Goal: Information Seeking & Learning: Check status

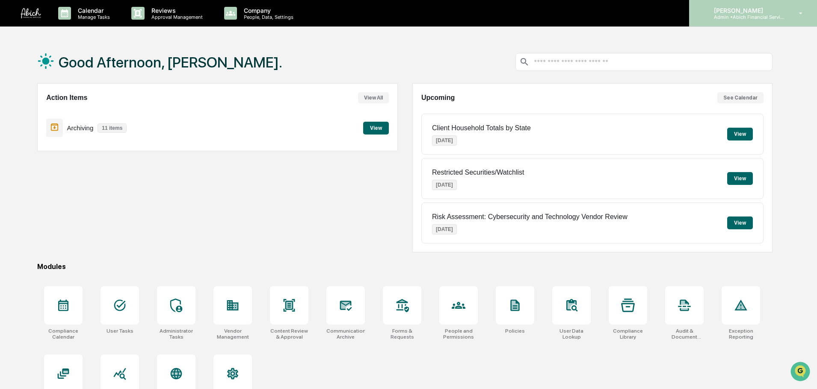
click at [758, 21] on div "Joshua Choi Admin • Abich Financial Services" at bounding box center [753, 13] width 128 height 27
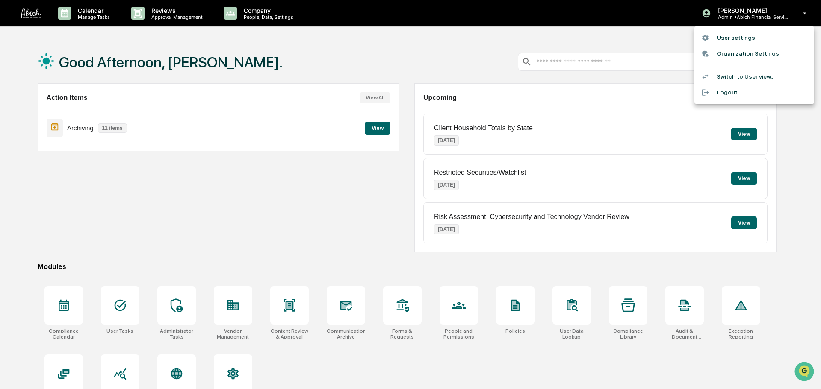
click at [559, 100] on div at bounding box center [410, 194] width 821 height 389
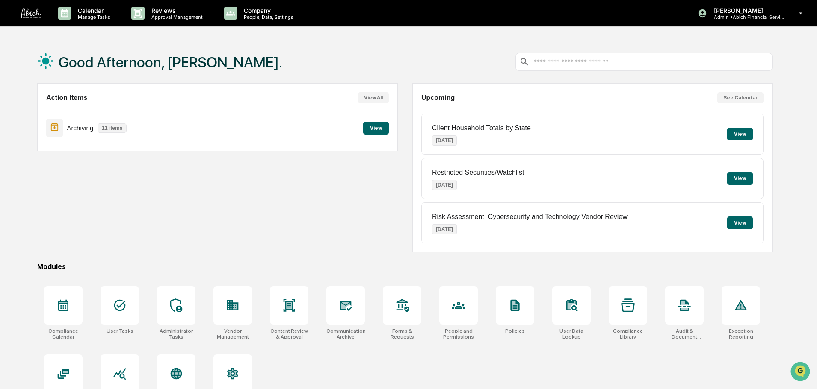
click at [383, 99] on button "View All" at bounding box center [373, 97] width 31 height 11
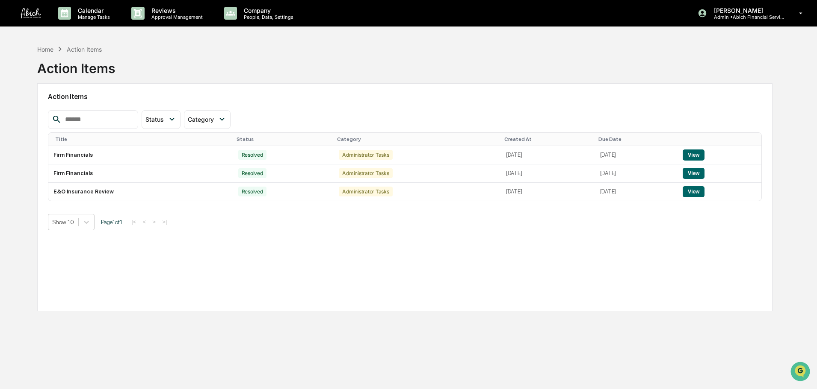
click at [396, 274] on div "Action Items Status Select/Deselect All Action Required Resolved Category Selec…" at bounding box center [404, 197] width 735 height 228
drag, startPoint x: 343, startPoint y: 155, endPoint x: 294, endPoint y: 155, distance: 49.6
click at [339, 155] on div "Administrator Tasks" at bounding box center [365, 155] width 53 height 10
click at [299, 127] on div "Status Select/Deselect All Action Required Resolved Category Select/Deselect Al…" at bounding box center [405, 119] width 714 height 19
click at [700, 155] on button "View" at bounding box center [693, 155] width 22 height 11
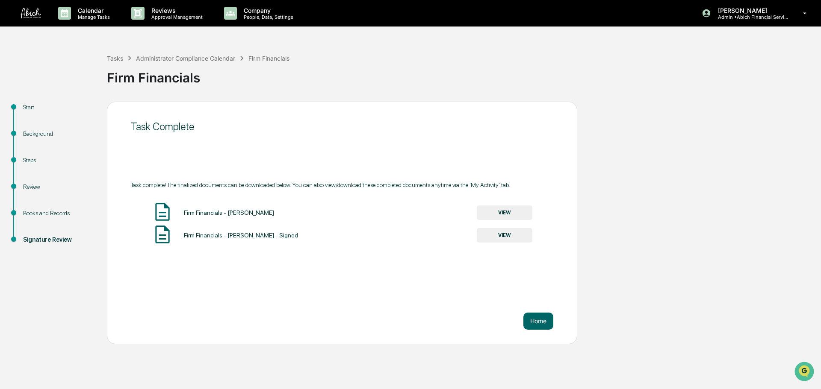
click at [505, 215] on button "VIEW" at bounding box center [505, 213] width 56 height 15
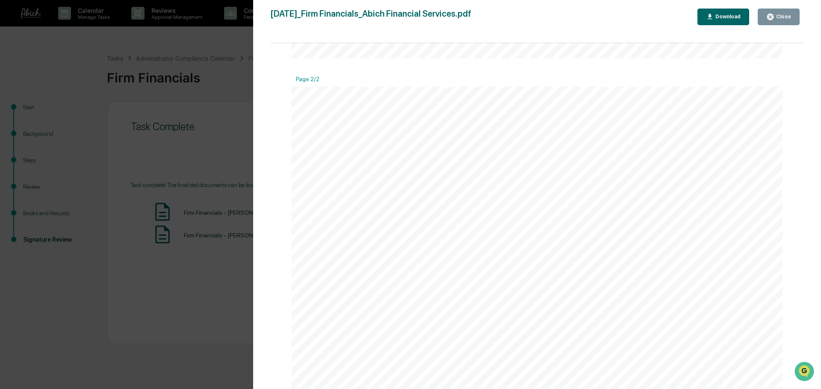
scroll to position [1030, 0]
click at [766, 18] on button "Close" at bounding box center [779, 17] width 42 height 17
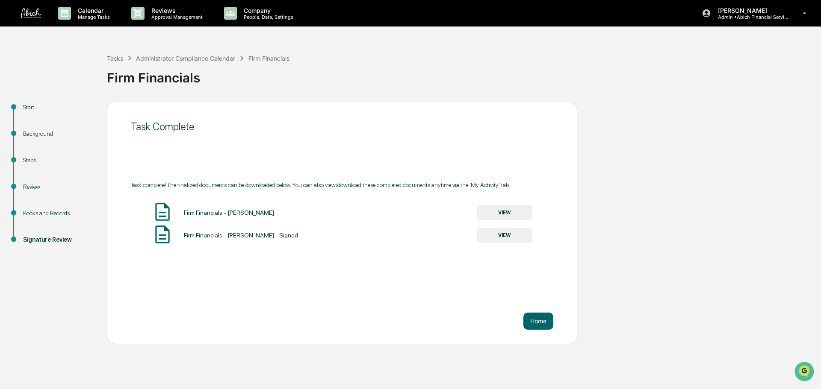
click at [514, 217] on button "VIEW" at bounding box center [505, 213] width 56 height 15
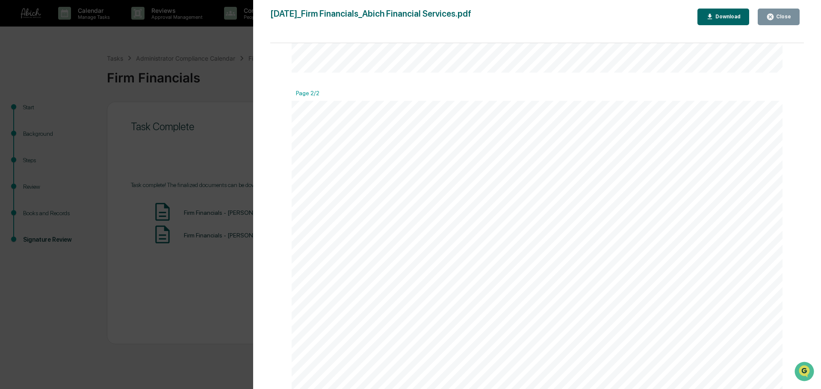
scroll to position [812, 0]
click at [526, 296] on span "Greenboard" at bounding box center [522, 293] width 31 height 6
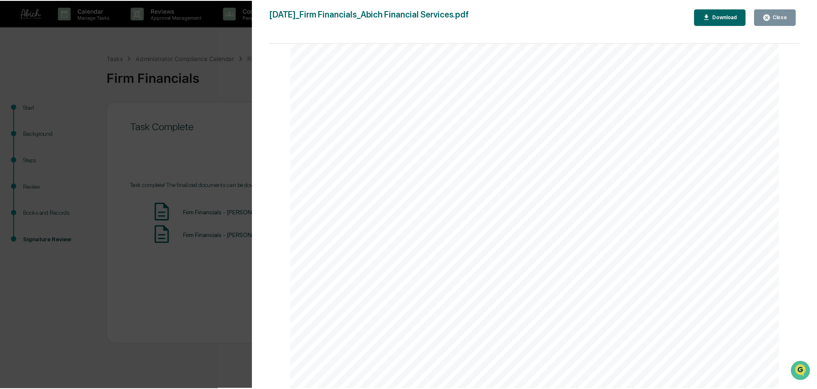
scroll to position [1030, 0]
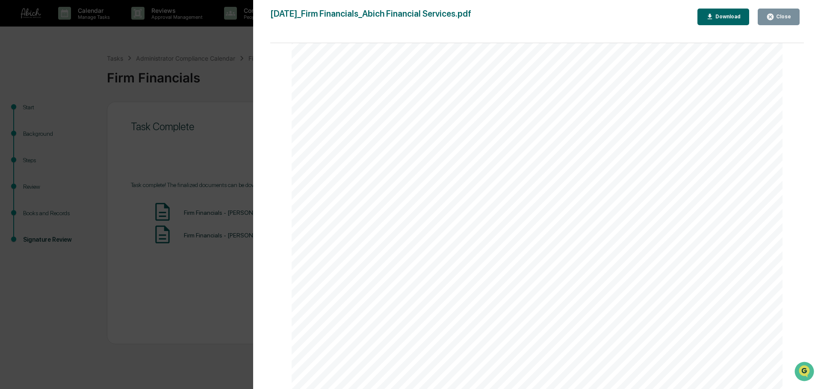
click at [771, 21] on icon "button" at bounding box center [770, 17] width 8 height 8
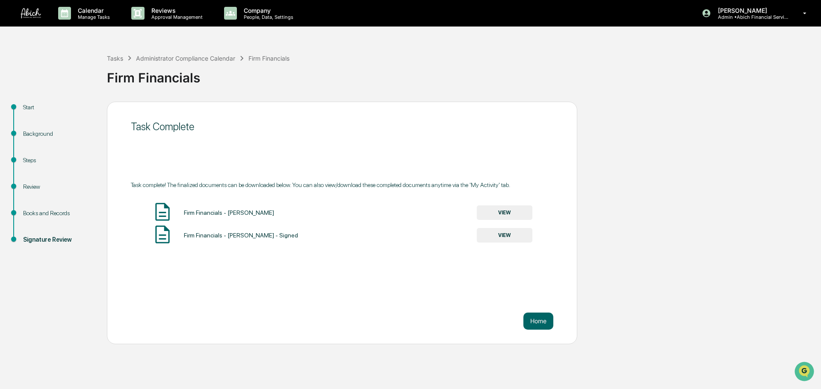
click at [491, 231] on button "VIEW" at bounding box center [505, 235] width 56 height 15
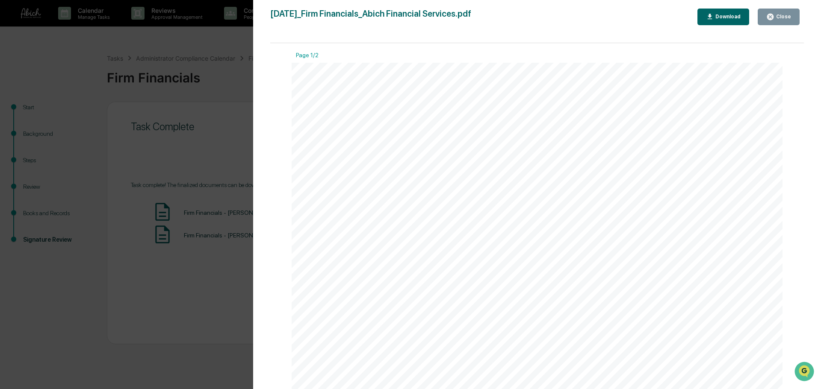
click at [773, 17] on icon "button" at bounding box center [770, 17] width 6 height 6
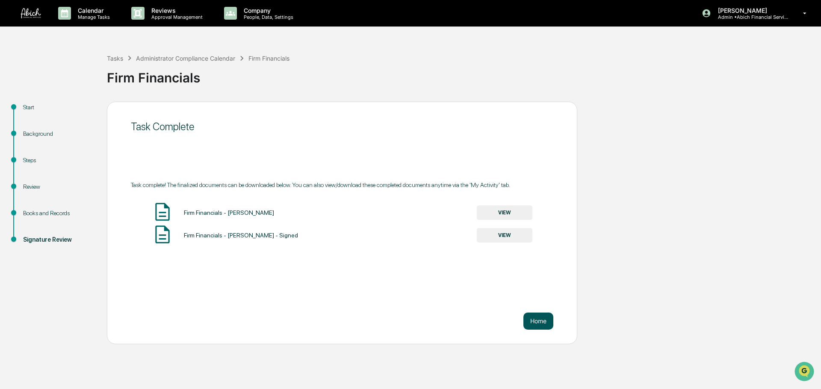
click at [546, 325] on button "Home" at bounding box center [538, 321] width 30 height 17
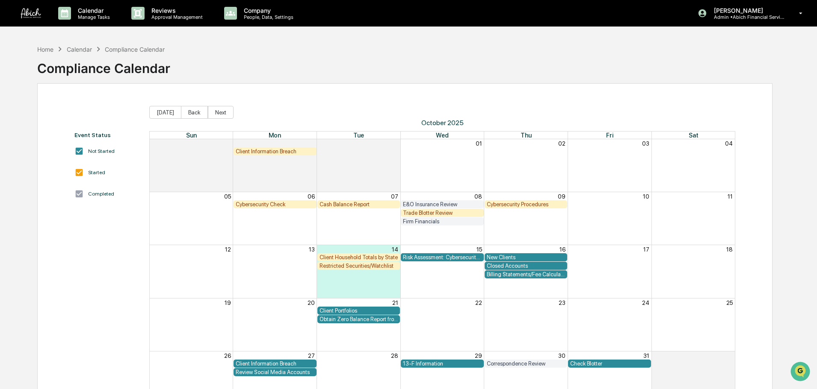
click at [80, 49] on div "Calendar" at bounding box center [79, 49] width 25 height 7
click at [50, 47] on div "Home" at bounding box center [45, 49] width 16 height 7
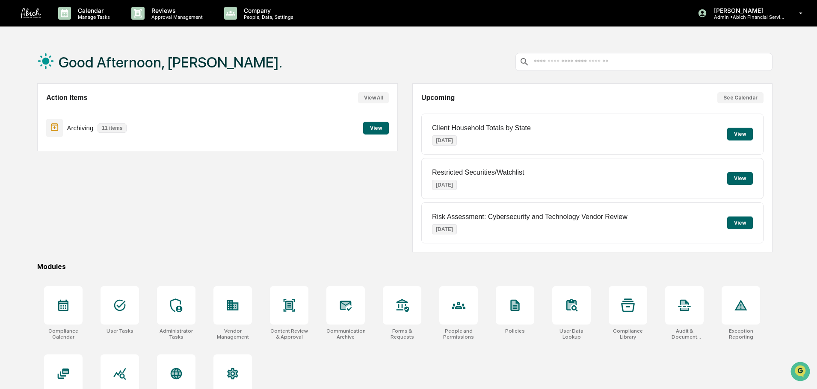
click at [372, 130] on button "View" at bounding box center [376, 128] width 26 height 13
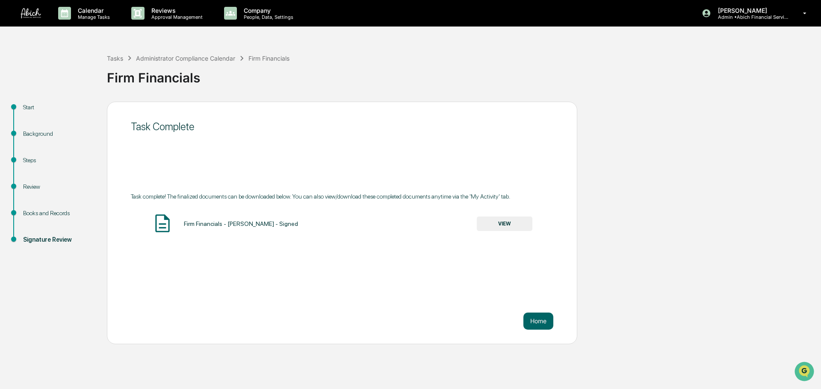
click at [516, 228] on button "VIEW" at bounding box center [505, 224] width 56 height 15
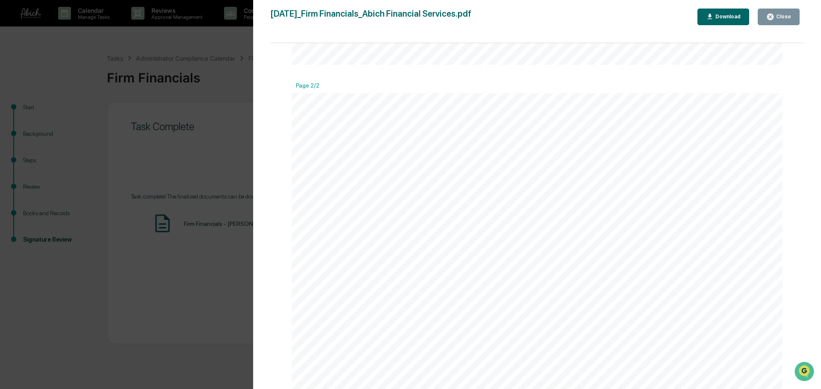
drag, startPoint x: 650, startPoint y: 138, endPoint x: 658, endPoint y: 135, distance: 8.1
click at [777, 18] on div "Close" at bounding box center [782, 17] width 17 height 6
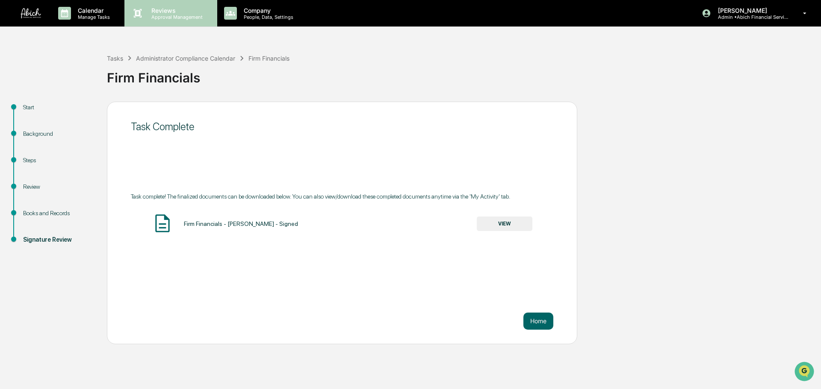
click at [151, 13] on p "Reviews" at bounding box center [176, 10] width 62 height 7
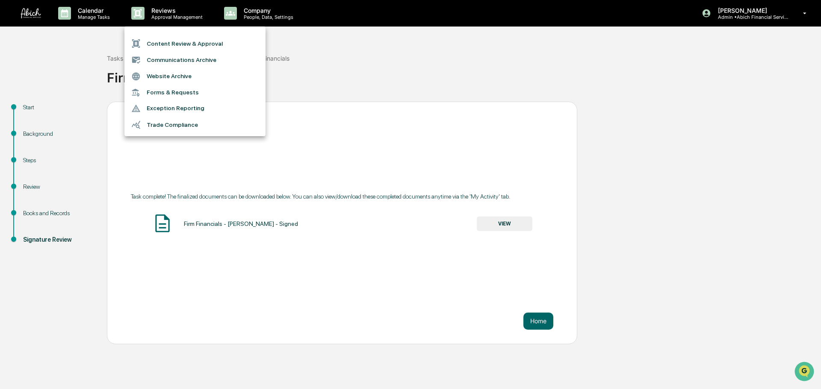
click at [94, 12] on div at bounding box center [410, 194] width 821 height 389
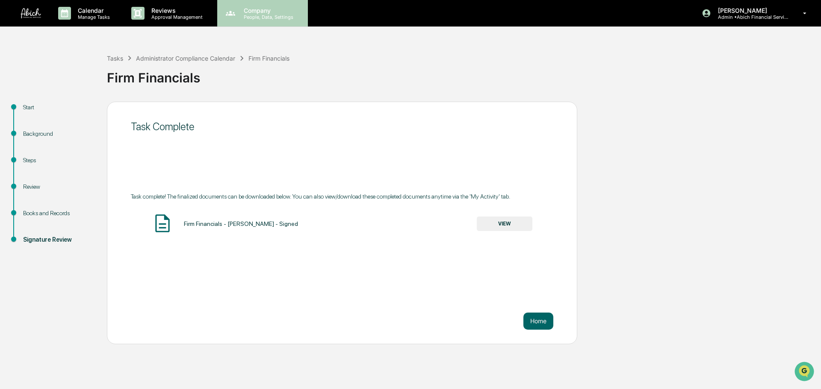
click at [255, 13] on p "Company" at bounding box center [267, 10] width 61 height 7
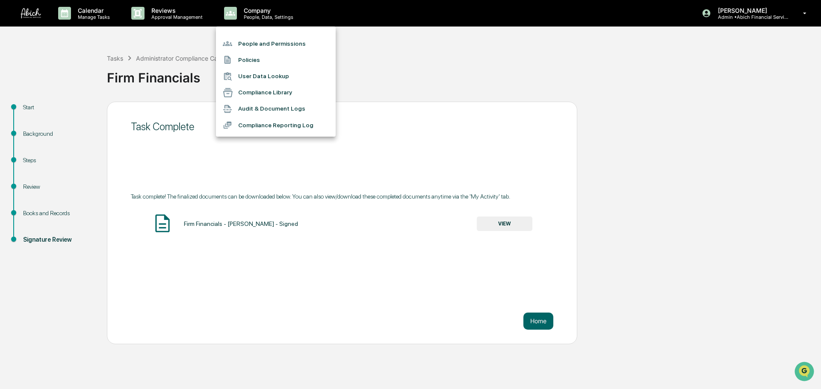
click at [247, 61] on li "Policies" at bounding box center [276, 60] width 120 height 16
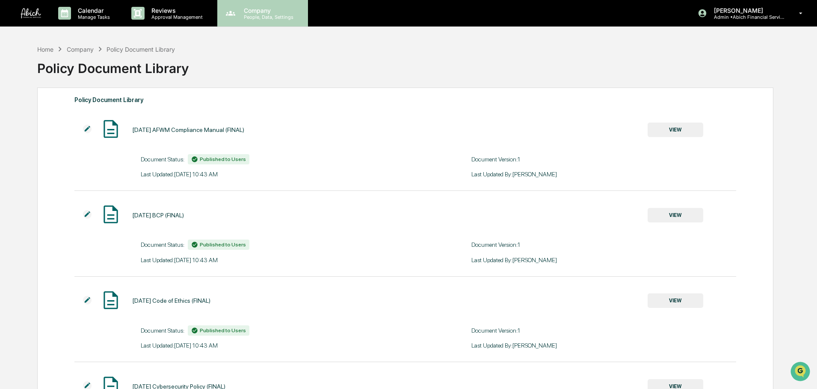
click at [234, 14] on icon at bounding box center [230, 13] width 13 height 13
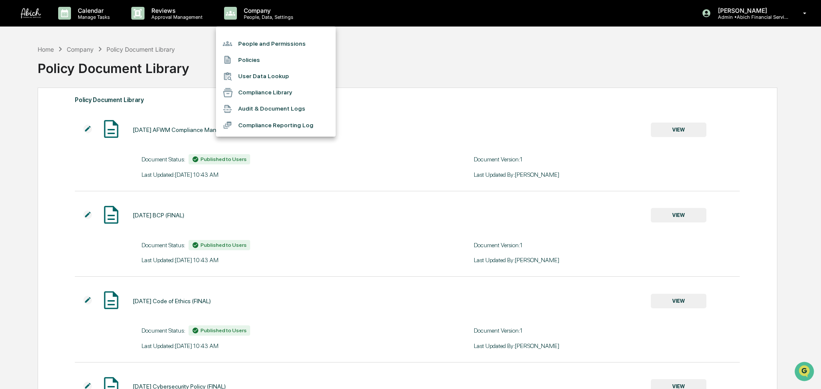
click at [271, 126] on li "Compliance Reporting Log" at bounding box center [276, 125] width 120 height 16
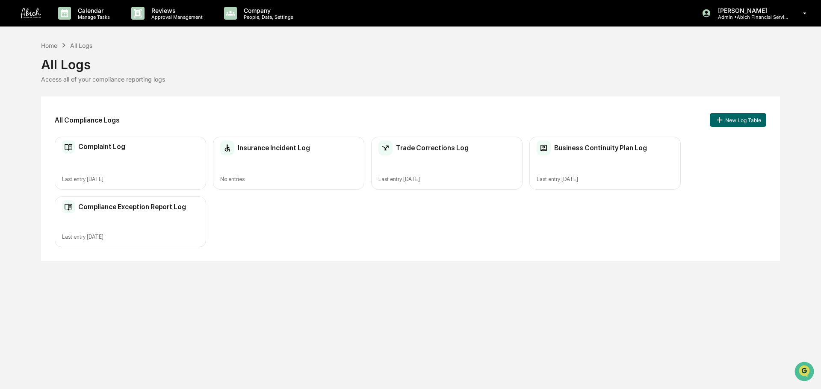
click at [150, 174] on div "Complaint Log Last entry [DATE]" at bounding box center [130, 163] width 151 height 53
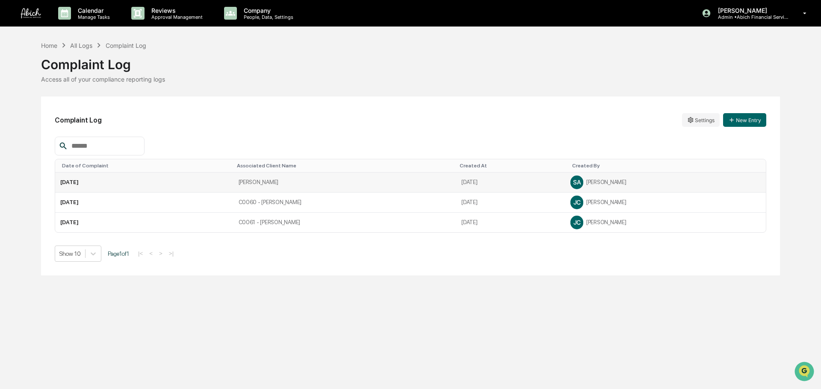
click at [299, 190] on td "[PERSON_NAME]" at bounding box center [344, 183] width 223 height 20
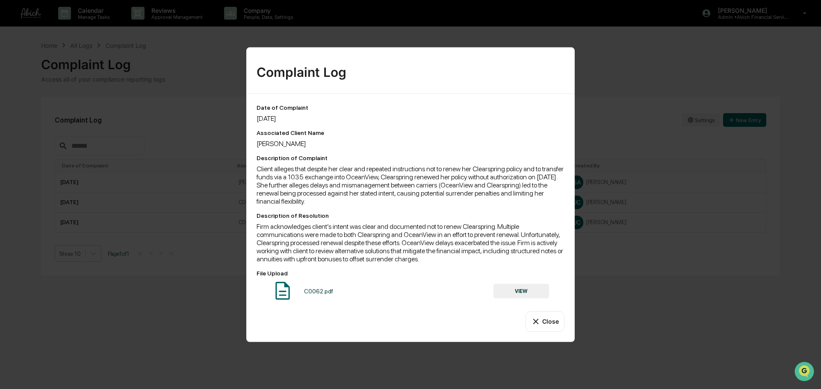
click at [539, 325] on icon at bounding box center [535, 321] width 9 height 9
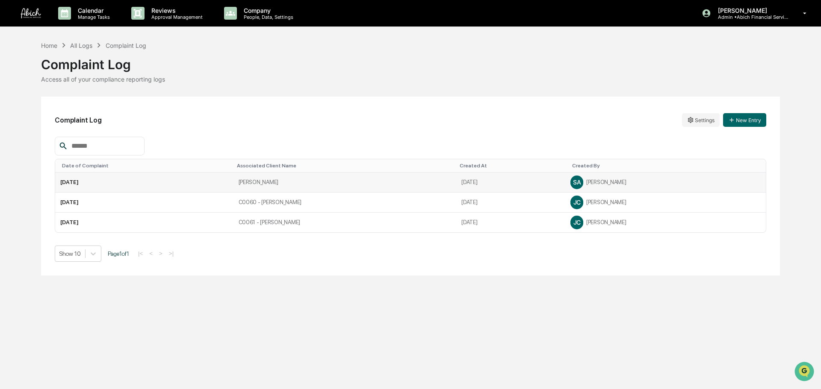
click at [342, 183] on td "[PERSON_NAME]" at bounding box center [344, 183] width 223 height 20
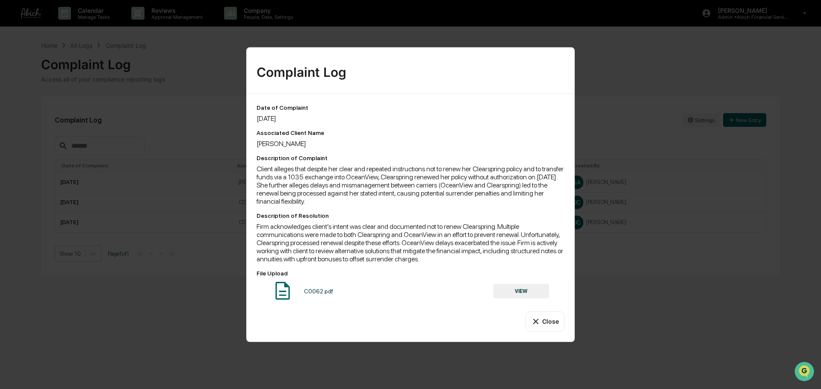
click at [552, 324] on button "Close" at bounding box center [544, 321] width 39 height 21
